Goal: Navigation & Orientation: Find specific page/section

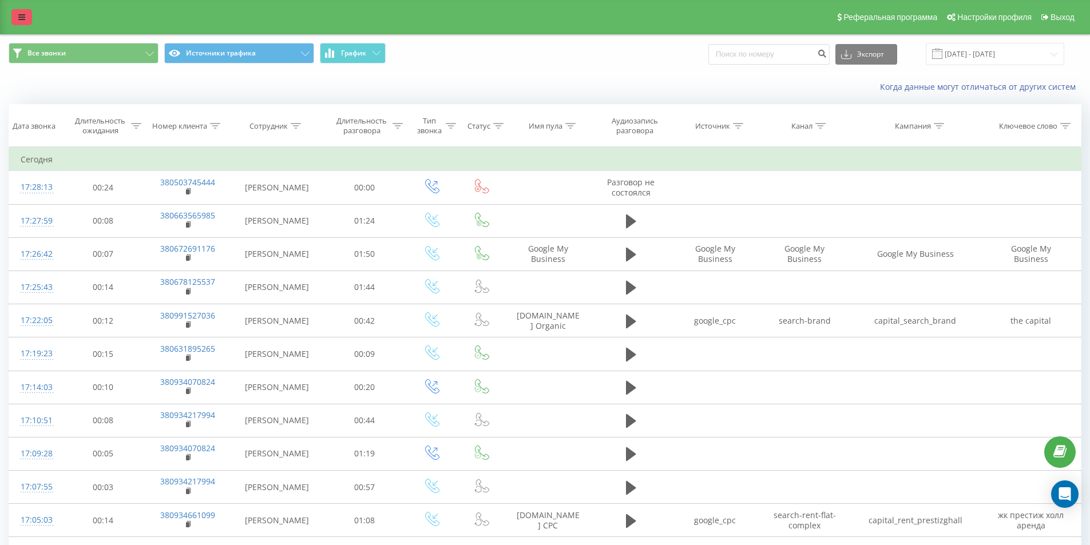
click at [23, 17] on icon at bounding box center [21, 17] width 7 height 8
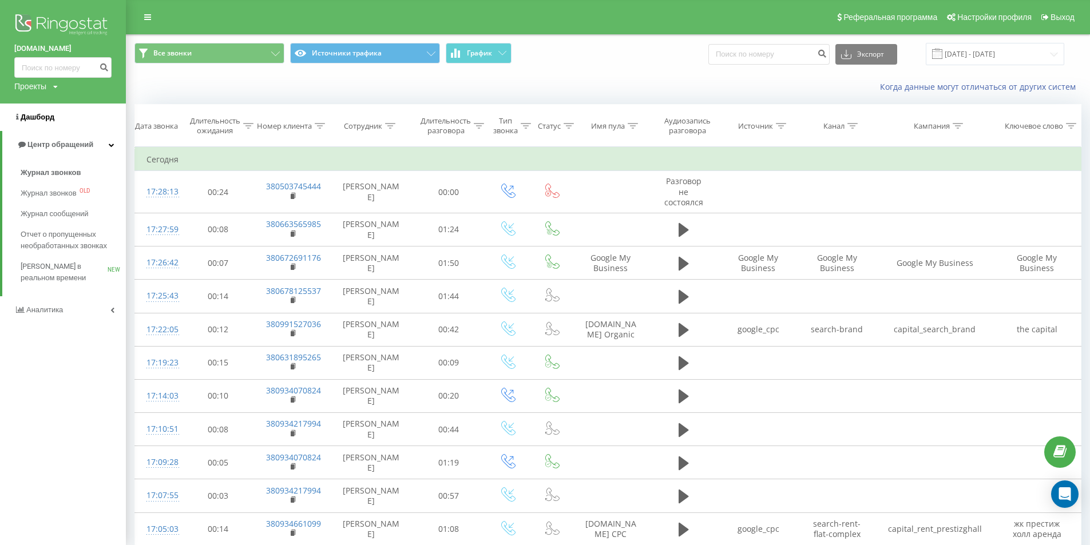
click at [25, 115] on span "Дашборд" at bounding box center [38, 117] width 34 height 9
